Goal: Task Accomplishment & Management: Manage account settings

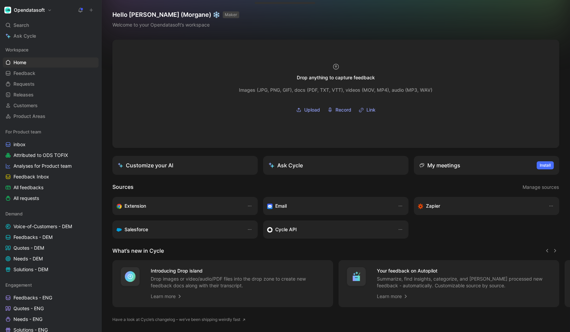
click at [40, 7] on h1 "Opendatasoft" at bounding box center [29, 10] width 31 height 6
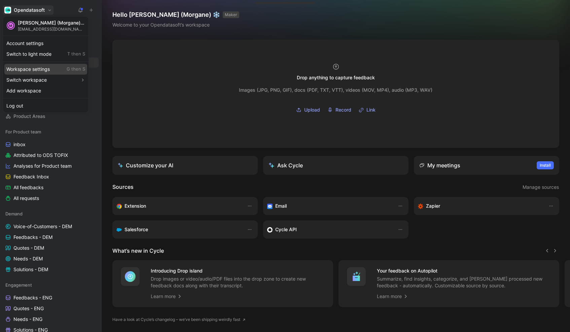
click at [31, 68] on div "Workspace settings G then S" at bounding box center [45, 69] width 83 height 11
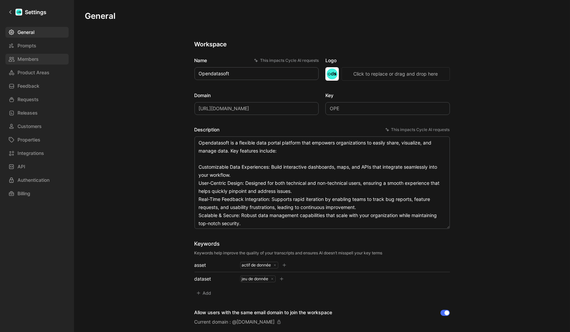
click at [26, 55] on span "Members" at bounding box center [27, 59] width 21 height 8
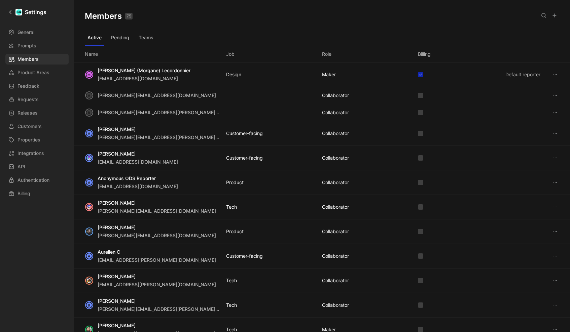
click at [554, 17] on icon at bounding box center [553, 15] width 5 height 5
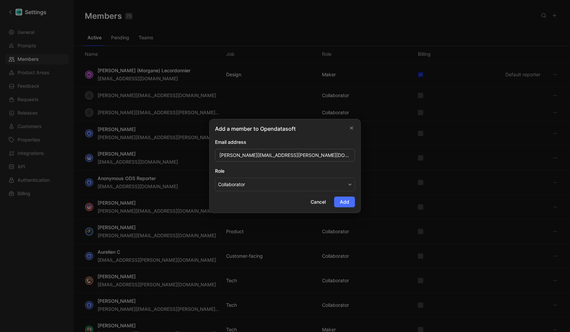
type input "[PERSON_NAME][EMAIL_ADDRESS][PERSON_NAME][DOMAIN_NAME]"
click at [344, 202] on button "Add" at bounding box center [344, 202] width 21 height 11
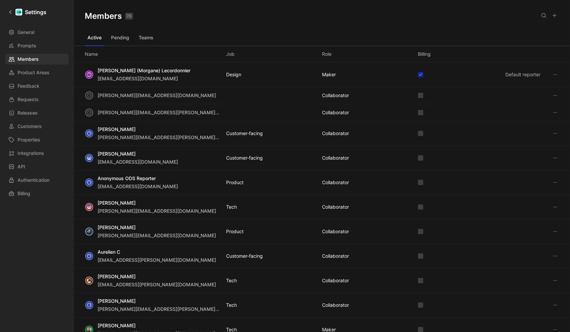
click at [543, 16] on icon at bounding box center [543, 15] width 5 height 5
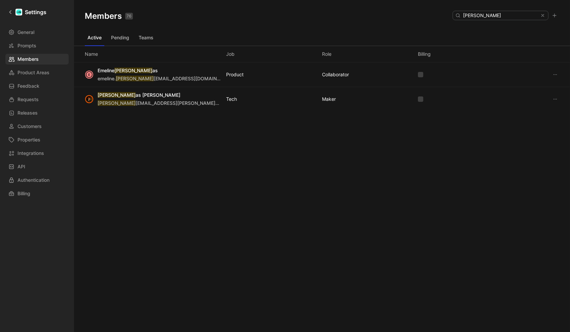
type input "[PERSON_NAME]"
click at [120, 39] on button "Pending" at bounding box center [120, 37] width 24 height 11
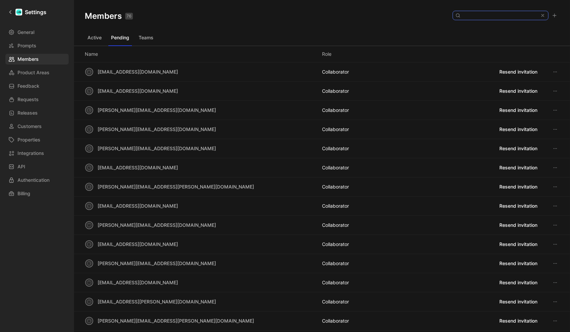
click at [481, 18] on input at bounding box center [500, 15] width 80 height 9
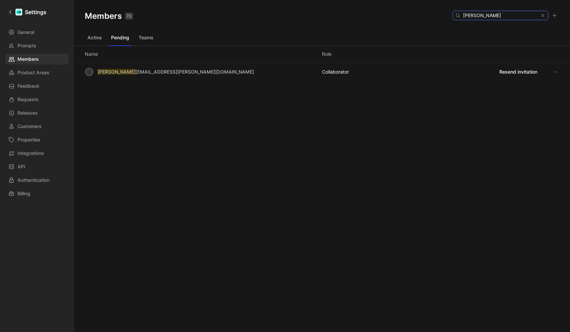
type input "[PERSON_NAME]"
click at [462, 162] on div "Members 76 Saved [PERSON_NAME] Active Pending Teams Name Role n [PERSON_NAME] […" at bounding box center [322, 155] width 496 height 311
click at [12, 13] on icon at bounding box center [10, 12] width 5 height 5
